Goal: Navigation & Orientation: Find specific page/section

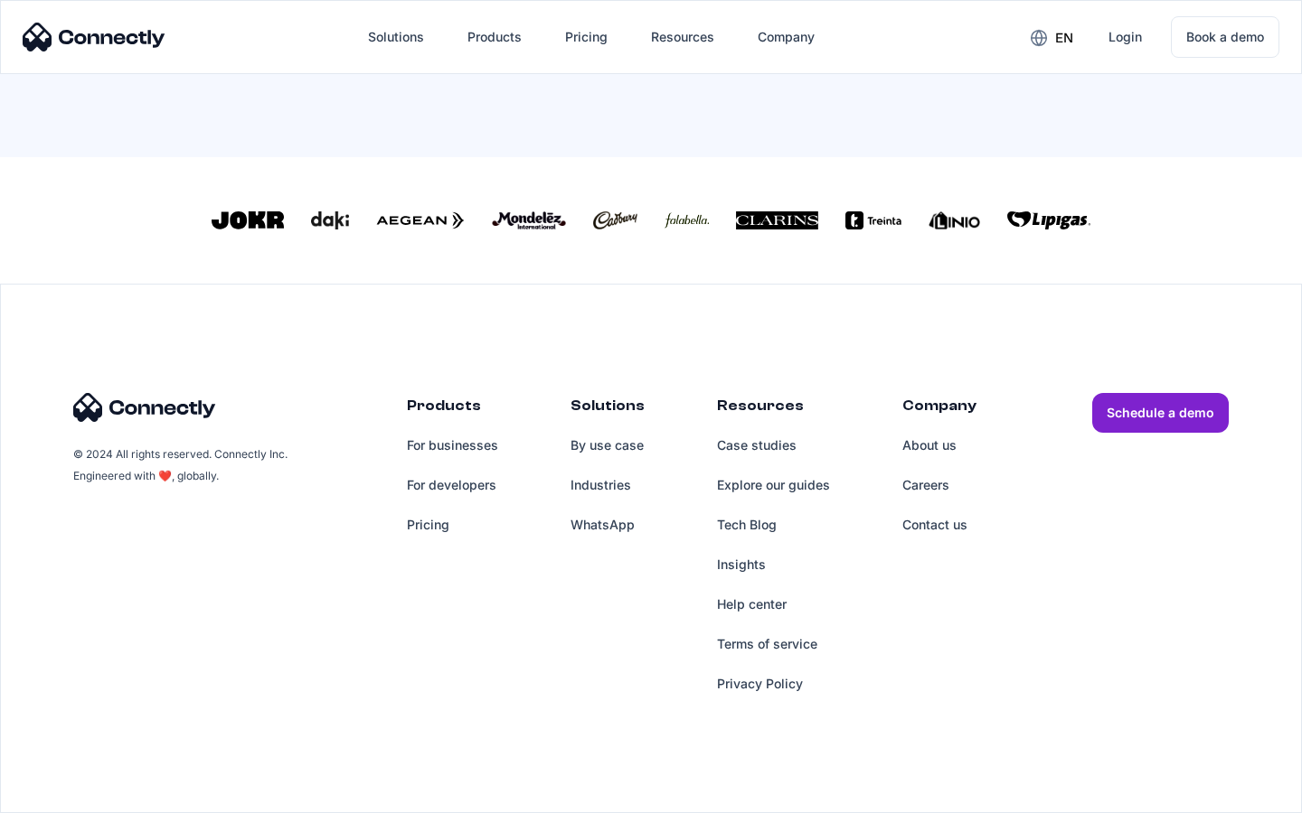
scroll to position [776, 0]
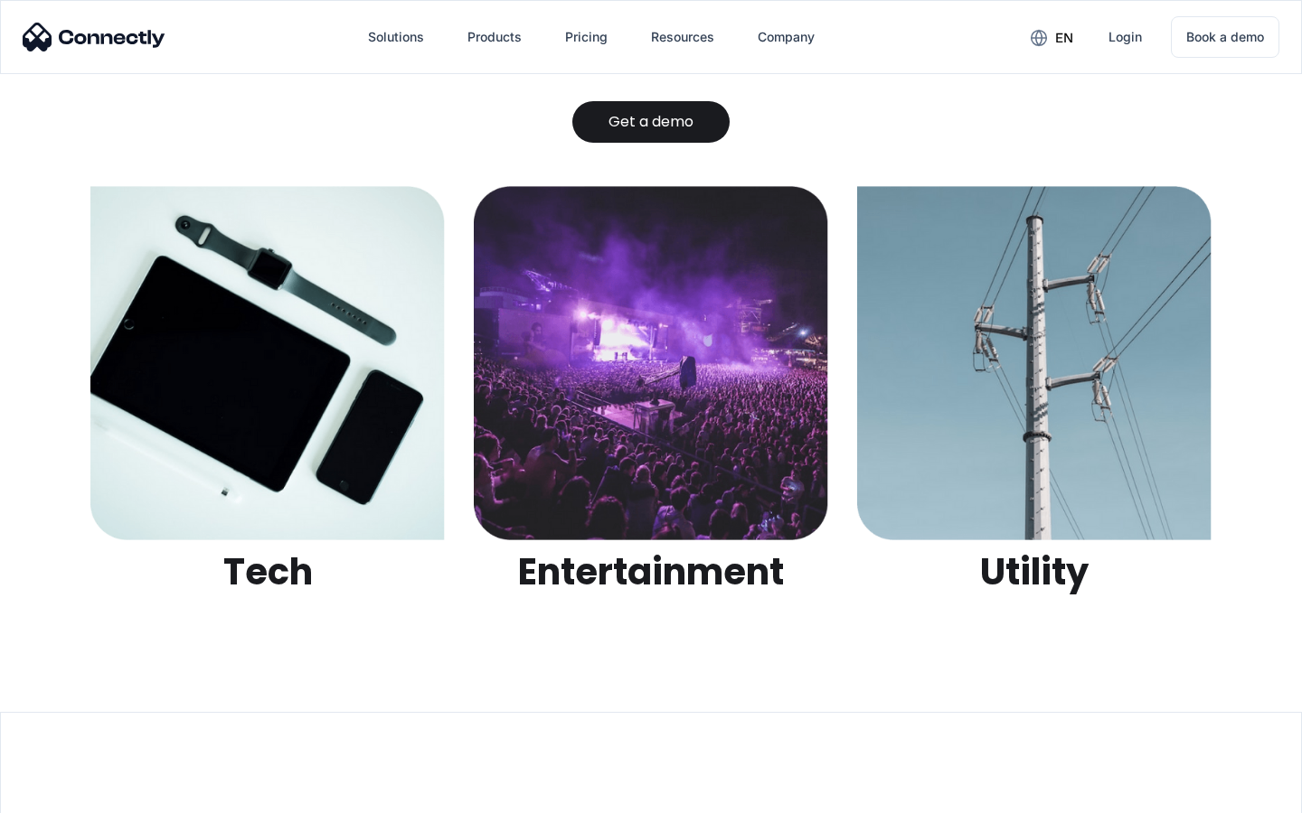
scroll to position [5702, 0]
